Goal: Task Accomplishment & Management: Use online tool/utility

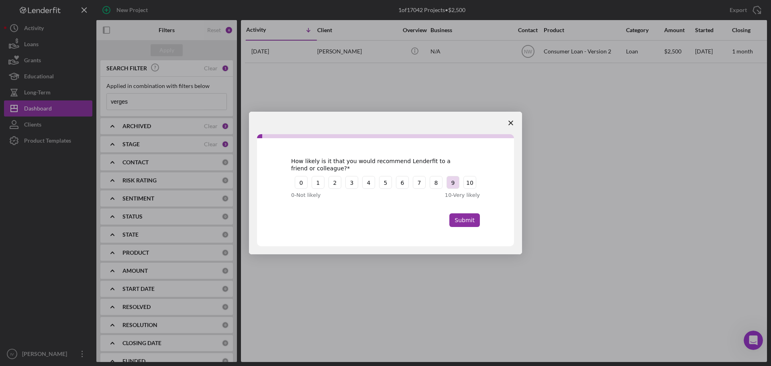
click at [454, 183] on button "9" at bounding box center [452, 182] width 13 height 13
click at [434, 185] on button "8" at bounding box center [436, 182] width 13 height 13
click at [420, 183] on button "7" at bounding box center [419, 182] width 13 height 13
click at [400, 183] on button "6" at bounding box center [402, 182] width 13 height 13
click at [385, 184] on button "5" at bounding box center [385, 182] width 13 height 13
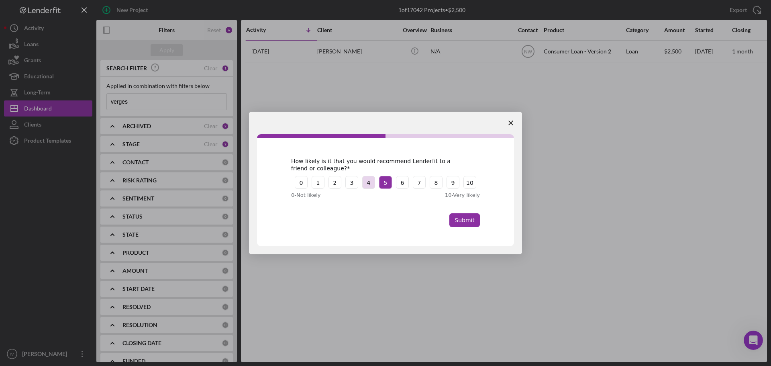
click at [372, 185] on button "4" at bounding box center [368, 182] width 13 height 13
click at [355, 183] on button "3" at bounding box center [351, 182] width 13 height 13
drag, startPoint x: 330, startPoint y: 183, endPoint x: 315, endPoint y: 183, distance: 15.7
click at [330, 183] on button "2" at bounding box center [334, 182] width 13 height 13
click at [310, 183] on div "0 1 2 3 4 5" at bounding box center [343, 182] width 97 height 13
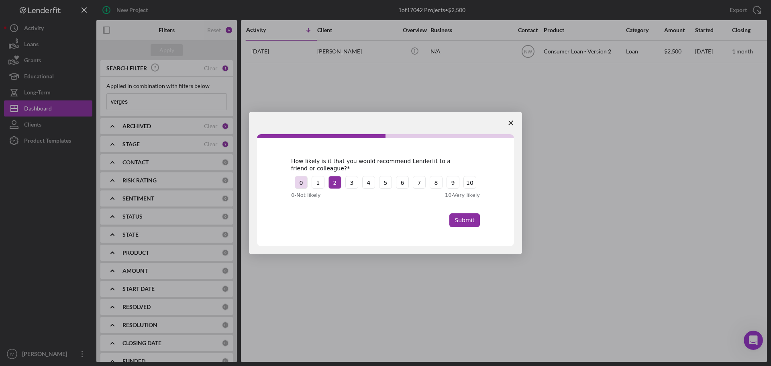
click at [297, 183] on button "0" at bounding box center [301, 182] width 13 height 13
click at [448, 186] on button "9" at bounding box center [452, 182] width 13 height 13
click at [462, 217] on button "Submit" at bounding box center [464, 220] width 31 height 14
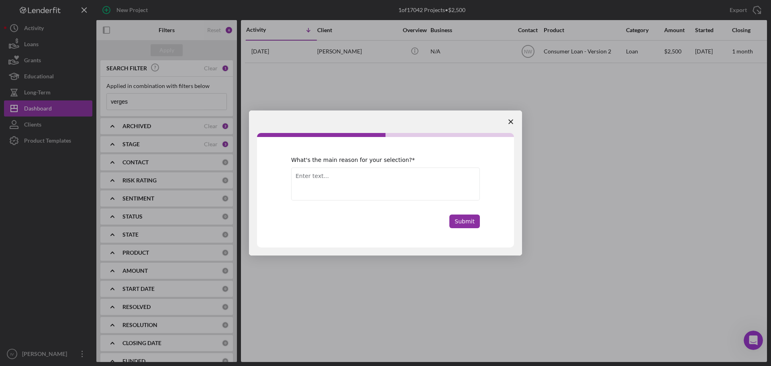
click at [512, 121] on polygon "Close survey" at bounding box center [510, 121] width 5 height 5
